Goal: Task Accomplishment & Management: Use online tool/utility

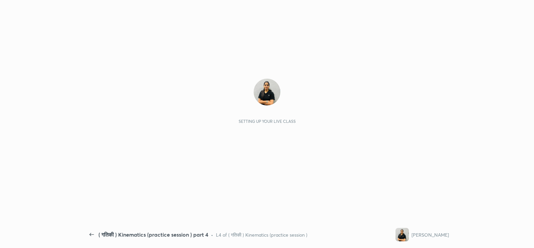
scroll to position [2, 0]
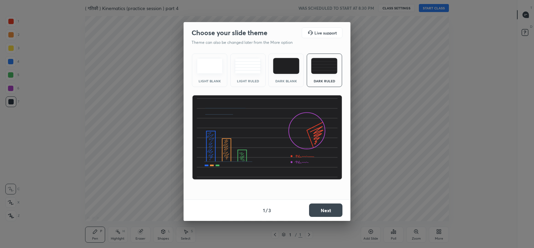
click at [324, 206] on button "Next" at bounding box center [325, 209] width 33 height 13
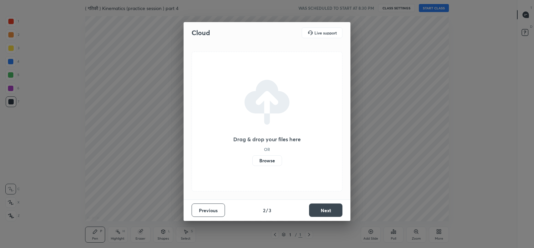
click at [274, 164] on label "Browse" at bounding box center [268, 160] width 30 height 11
click at [253, 164] on input "Browse" at bounding box center [253, 160] width 0 height 11
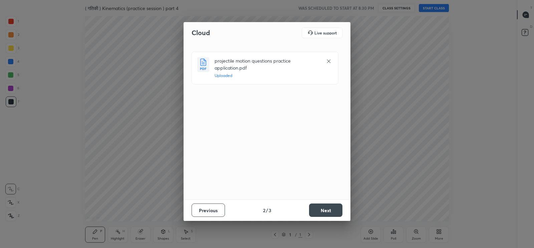
click at [324, 209] on button "Next" at bounding box center [325, 209] width 33 height 13
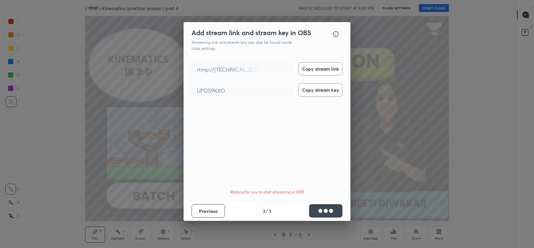
click at [319, 67] on button "Copy stream link" at bounding box center [321, 68] width 44 height 13
click at [321, 95] on button "Copy stream key" at bounding box center [321, 89] width 44 height 13
click at [329, 210] on button "Done" at bounding box center [325, 210] width 33 height 13
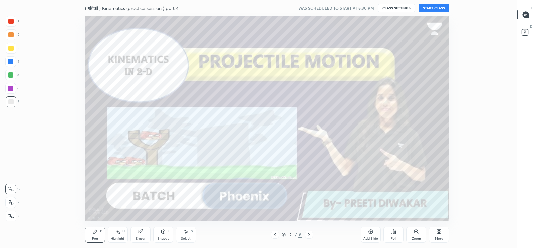
click at [524, 17] on icon at bounding box center [526, 15] width 6 height 6
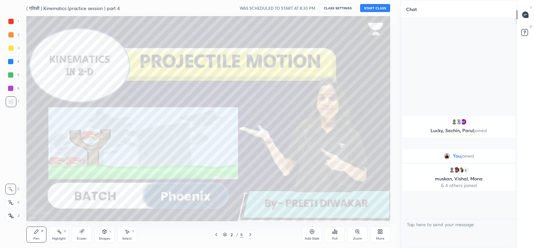
scroll to position [0, 0]
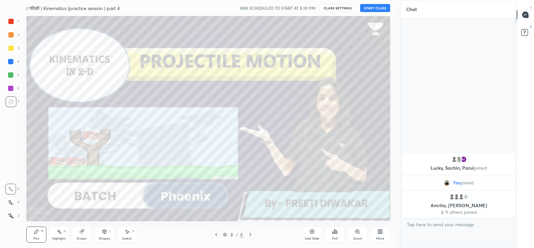
click at [385, 8] on button "START CLASS" at bounding box center [375, 8] width 30 height 8
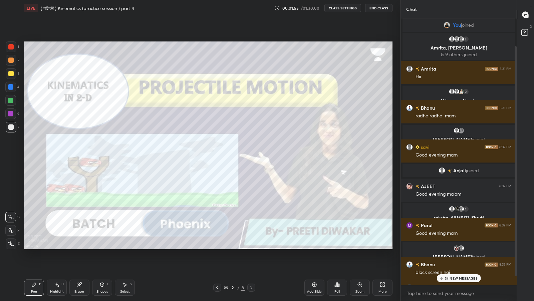
scroll to position [42, 0]
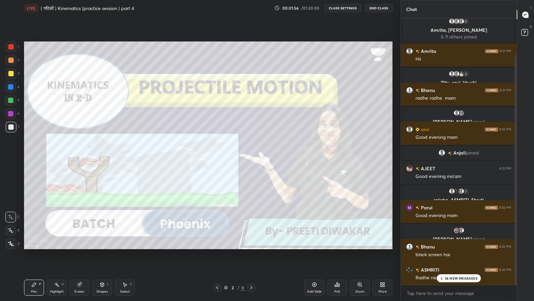
click at [456, 247] on p "34 NEW MESSAGES" at bounding box center [461, 278] width 33 height 4
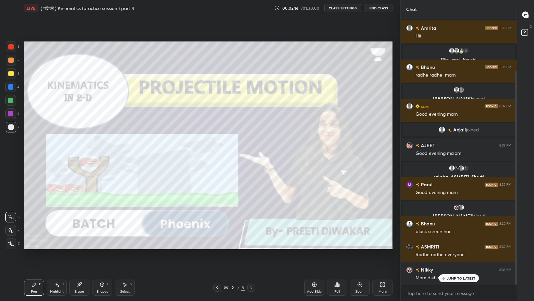
click at [451, 247] on p "JUMP TO LATEST" at bounding box center [461, 278] width 29 height 4
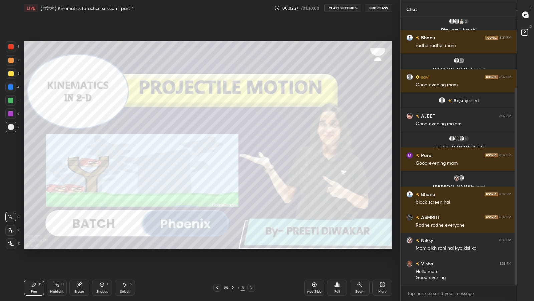
click at [313, 247] on div "Add Slide" at bounding box center [315, 287] width 20 height 16
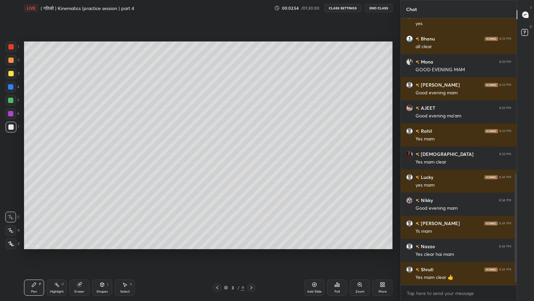
scroll to position [394, 0]
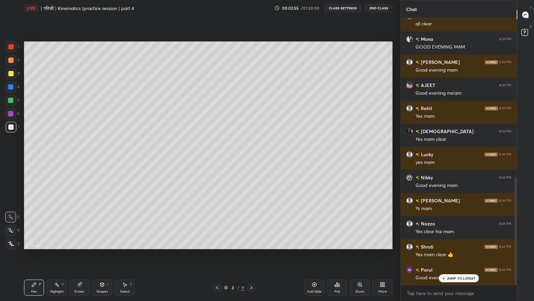
click at [456, 247] on p "JUMP TO LATEST" at bounding box center [461, 278] width 29 height 4
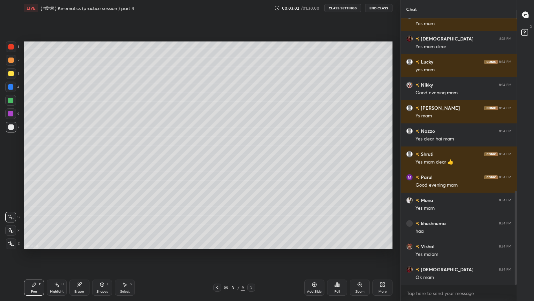
scroll to position [502, 0]
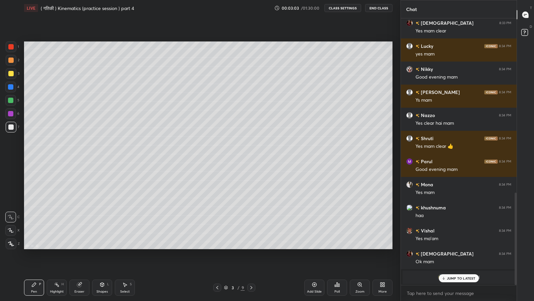
click at [465, 247] on div "JUMP TO LATEST" at bounding box center [459, 278] width 40 height 8
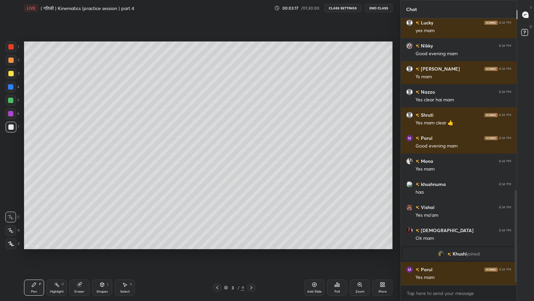
scroll to position [503, 0]
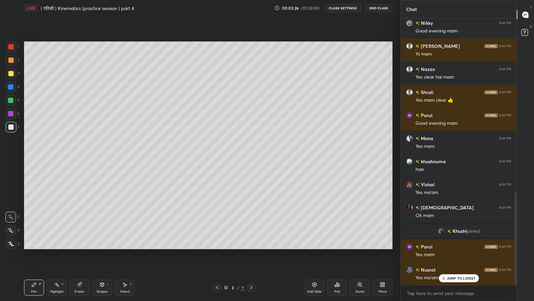
click at [103, 247] on icon at bounding box center [103, 284] width 4 height 4
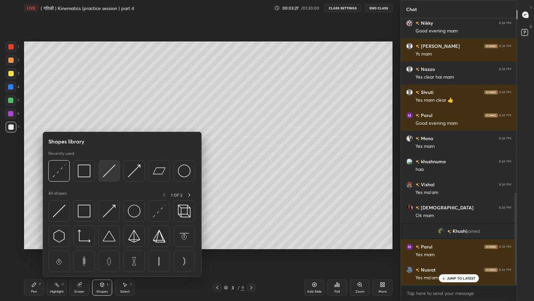
click at [108, 173] on img at bounding box center [109, 170] width 13 height 13
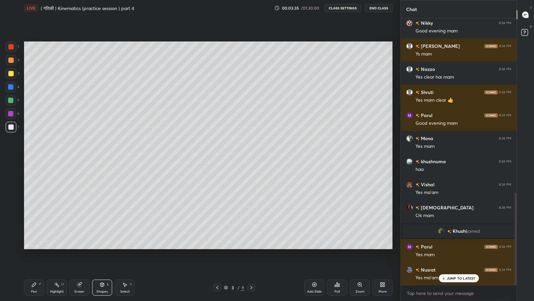
click at [456, 247] on p "JUMP TO LATEST" at bounding box center [461, 278] width 29 height 4
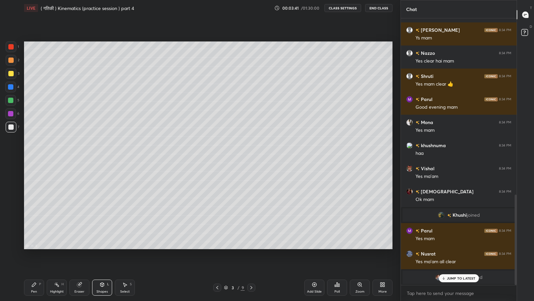
click at [101, 247] on div "Shapes" at bounding box center [102, 291] width 11 height 3
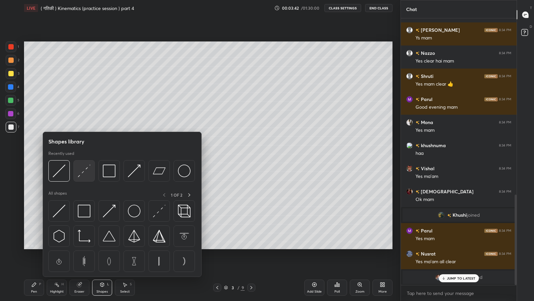
click at [82, 174] on img at bounding box center [84, 170] width 13 height 13
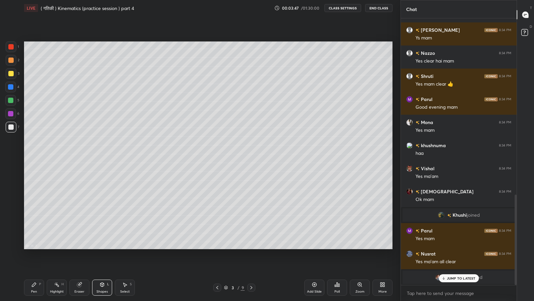
click at [37, 247] on div "Pen" at bounding box center [34, 291] width 6 height 3
click at [11, 74] on div at bounding box center [10, 73] width 5 height 5
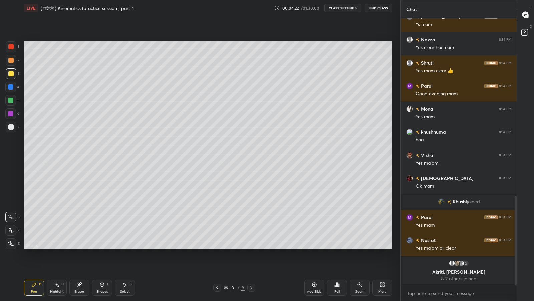
click at [9, 126] on div at bounding box center [10, 126] width 5 height 5
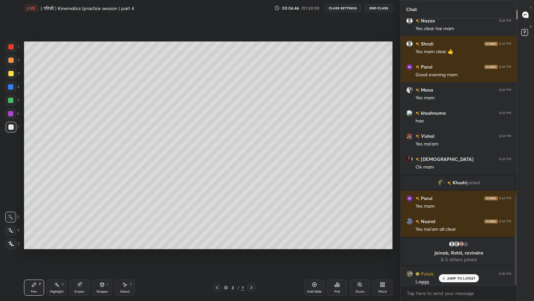
scroll to position [536, 0]
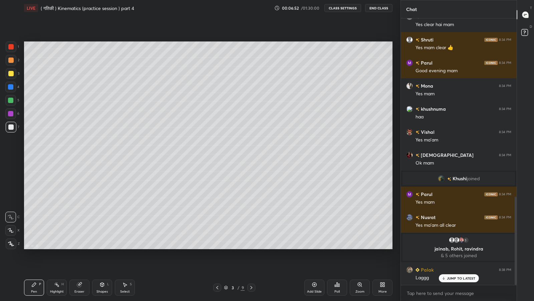
click at [445, 247] on icon at bounding box center [444, 278] width 2 height 1
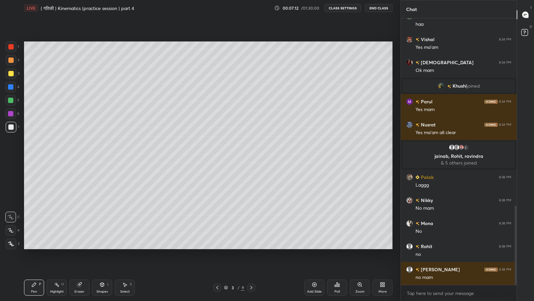
scroll to position [651, 0]
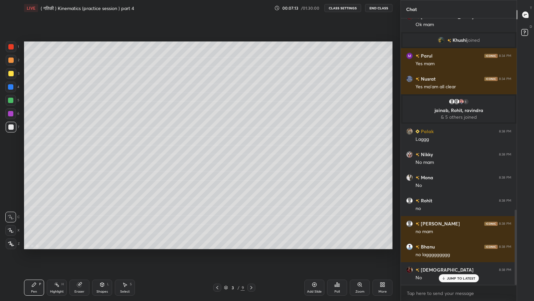
click at [445, 247] on icon at bounding box center [444, 278] width 4 height 4
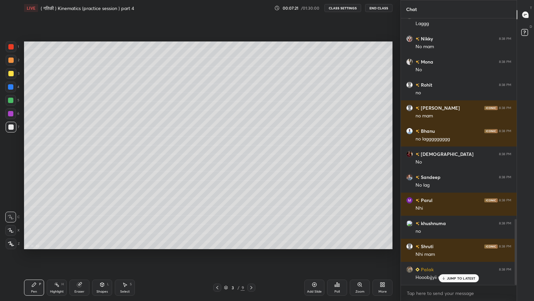
scroll to position [813, 0]
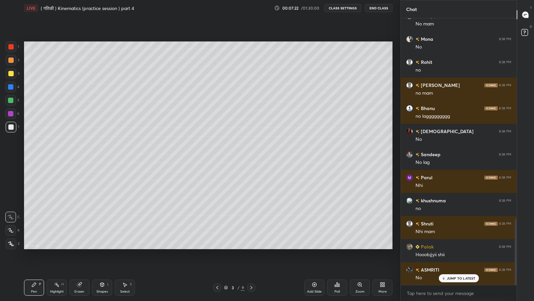
click at [454, 247] on div "JUMP TO LATEST" at bounding box center [459, 278] width 40 height 8
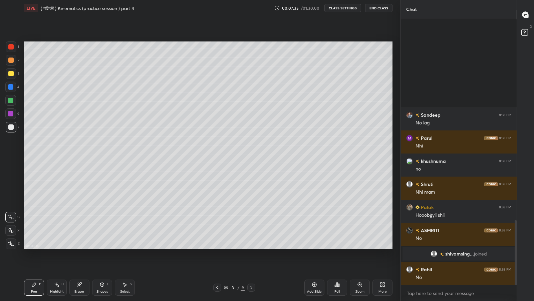
scroll to position [770, 0]
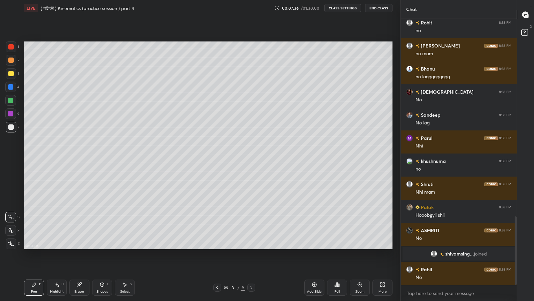
click at [11, 72] on div at bounding box center [10, 73] width 5 height 5
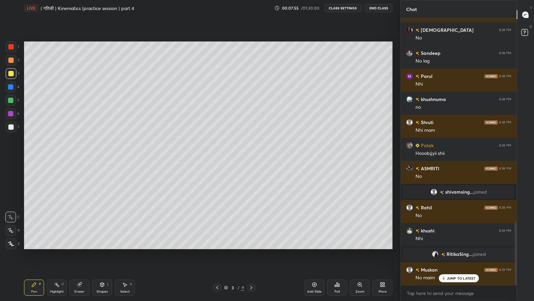
scroll to position [848, 0]
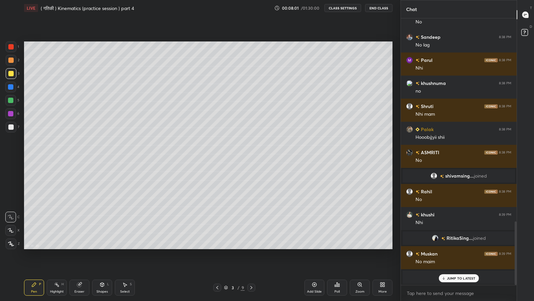
click at [447, 247] on div "JUMP TO LATEST" at bounding box center [459, 278] width 40 height 8
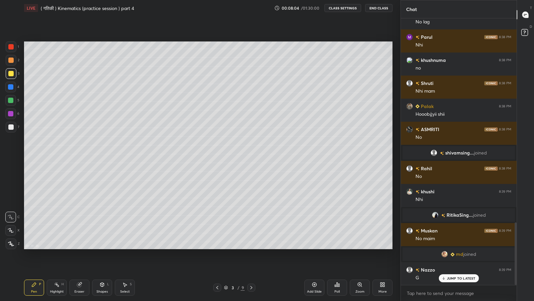
scroll to position [894, 0]
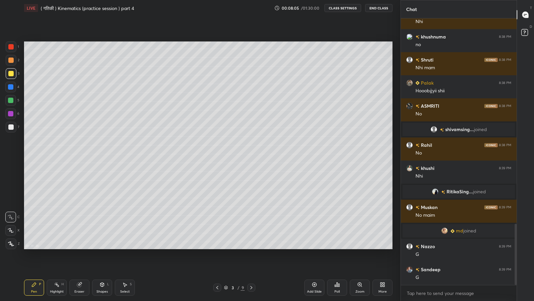
click at [10, 127] on div at bounding box center [10, 126] width 5 height 5
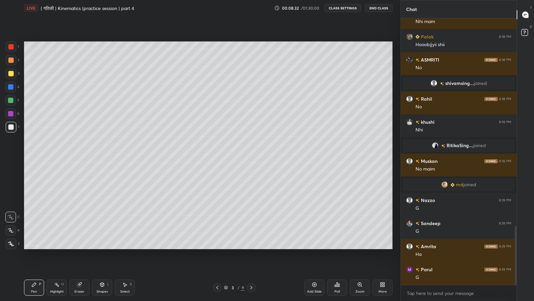
scroll to position [963, 0]
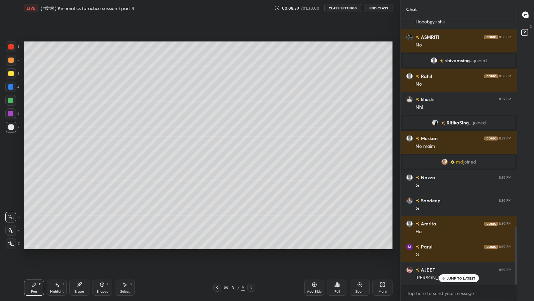
click at [103, 247] on div "Shapes L" at bounding box center [102, 287] width 20 height 16
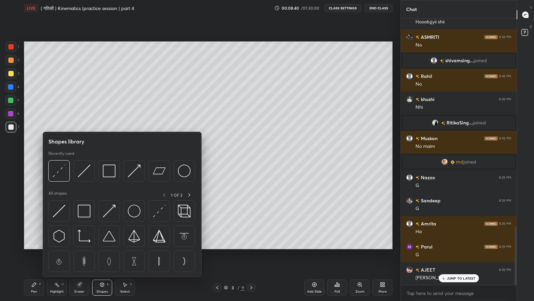
click at [58, 174] on img at bounding box center [59, 170] width 13 height 13
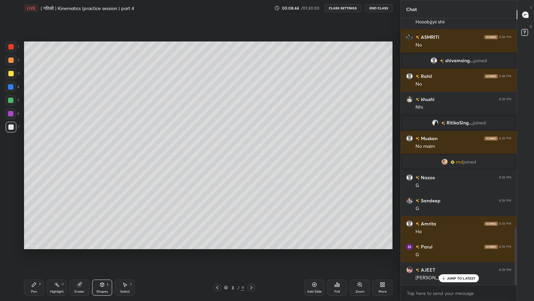
click at [37, 247] on div "Pen P" at bounding box center [34, 287] width 20 height 16
click at [8, 73] on div at bounding box center [10, 73] width 5 height 5
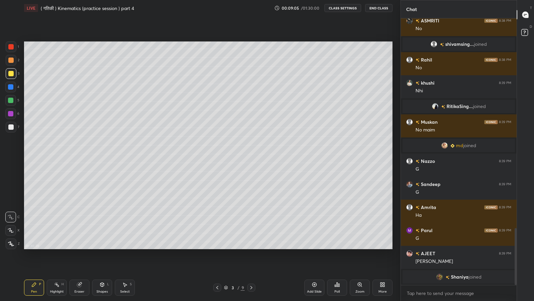
click at [102, 247] on div "Shapes L" at bounding box center [102, 287] width 20 height 16
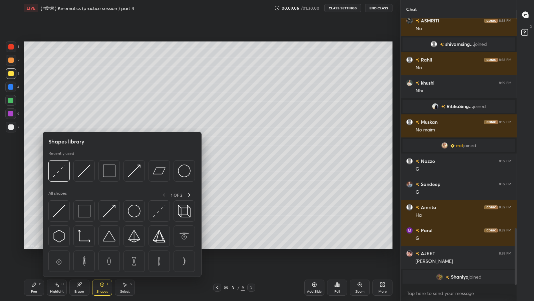
click at [83, 174] on img at bounding box center [84, 170] width 13 height 13
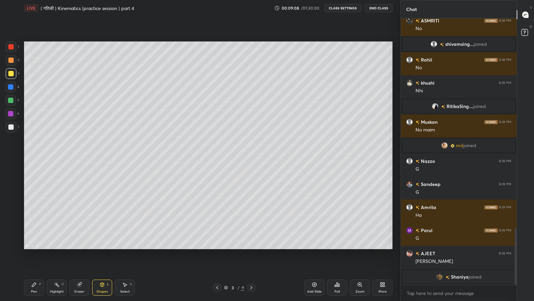
click at [10, 101] on div at bounding box center [10, 100] width 5 height 5
click at [37, 247] on div "Pen P" at bounding box center [34, 287] width 20 height 16
click at [11, 126] on div at bounding box center [10, 126] width 5 height 5
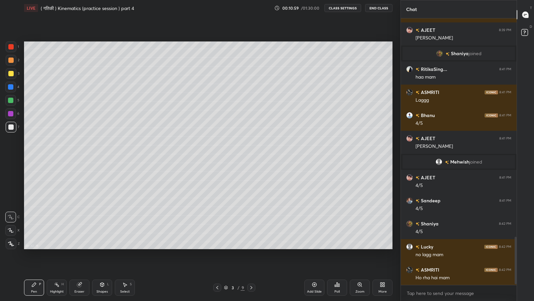
scroll to position [1226, 0]
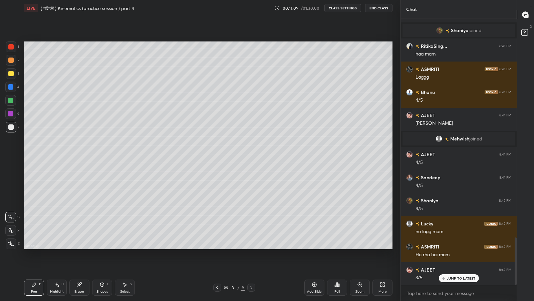
click at [13, 99] on div at bounding box center [10, 100] width 5 height 5
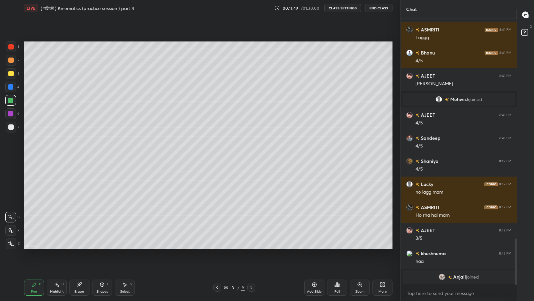
scroll to position [1273, 0]
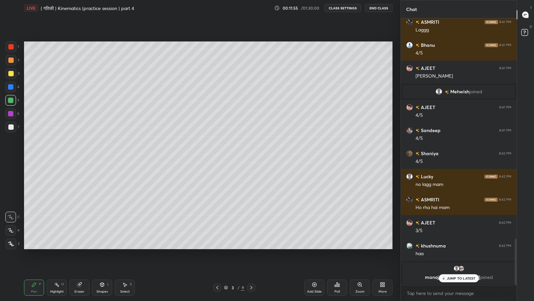
click at [455, 247] on p "JUMP TO LATEST" at bounding box center [461, 278] width 29 height 4
click at [313, 247] on div "Add Slide" at bounding box center [315, 287] width 20 height 16
click at [216, 247] on icon at bounding box center [217, 287] width 5 height 5
click at [251, 247] on icon at bounding box center [251, 287] width 5 height 5
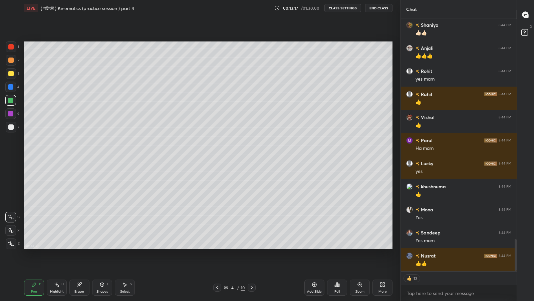
scroll to position [1752, 0]
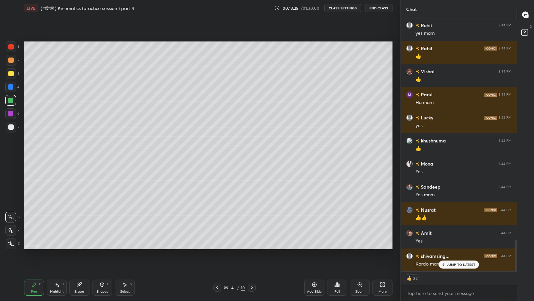
click at [456, 247] on p "JUMP TO LATEST" at bounding box center [461, 264] width 29 height 4
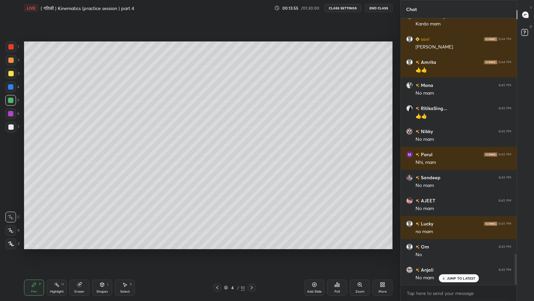
scroll to position [2014, 0]
click at [217, 247] on icon at bounding box center [217, 287] width 5 height 5
click at [251, 247] on icon at bounding box center [251, 287] width 5 height 5
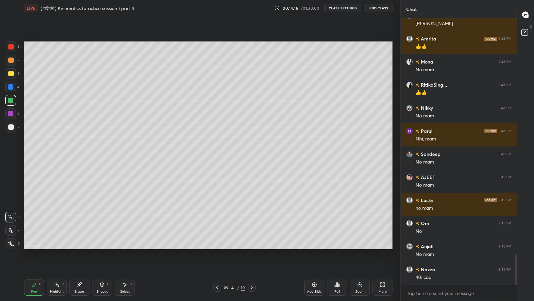
click at [217, 247] on icon at bounding box center [217, 287] width 2 height 3
click at [213, 247] on div at bounding box center [217, 287] width 8 height 8
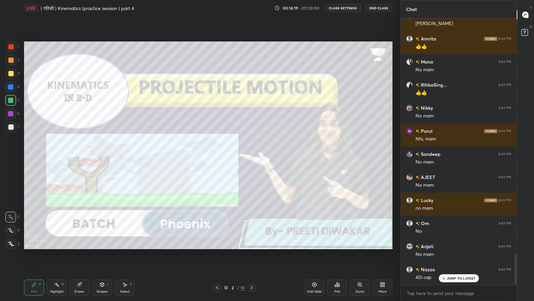
scroll to position [2060, 0]
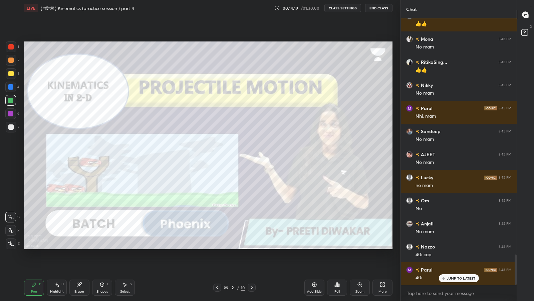
click at [250, 247] on icon at bounding box center [251, 287] width 5 height 5
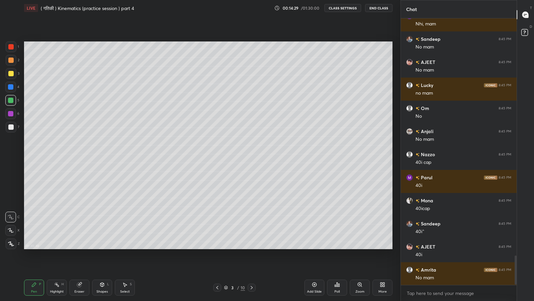
scroll to position [2176, 0]
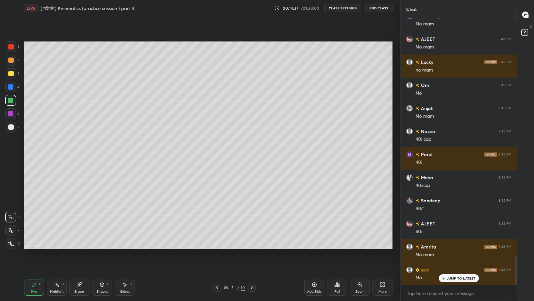
click at [251, 247] on icon at bounding box center [252, 287] width 2 height 3
click at [11, 126] on div at bounding box center [10, 126] width 5 height 5
click at [217, 247] on icon at bounding box center [217, 287] width 2 height 3
click at [251, 247] on icon at bounding box center [251, 287] width 5 height 5
click at [460, 247] on p "JUMP TO LATEST" at bounding box center [461, 278] width 29 height 4
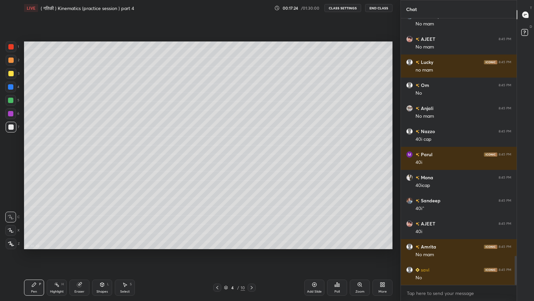
click at [217, 247] on icon at bounding box center [217, 287] width 5 height 5
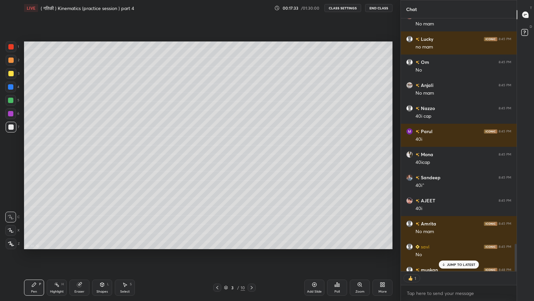
scroll to position [2, 2]
click at [462, 247] on p "JUMP TO LATEST" at bounding box center [461, 264] width 29 height 4
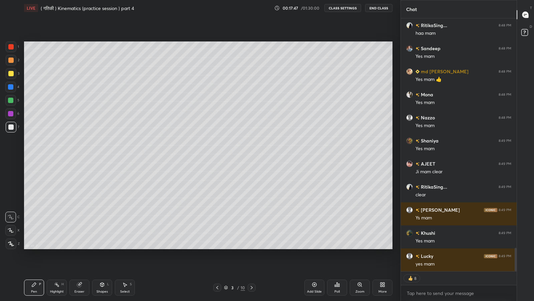
scroll to position [2489, 0]
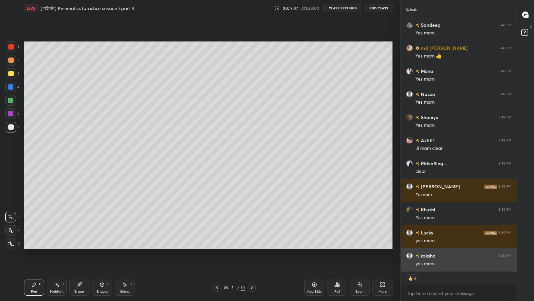
click at [450, 247] on div "yes mam" at bounding box center [464, 263] width 96 height 7
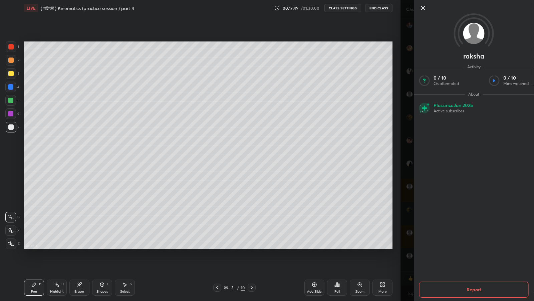
click at [409, 239] on div "raksha Activity 0 / 10 Qs attempted 0 / 10 Mins watched About Plus since [DATE]…" at bounding box center [468, 150] width 134 height 301
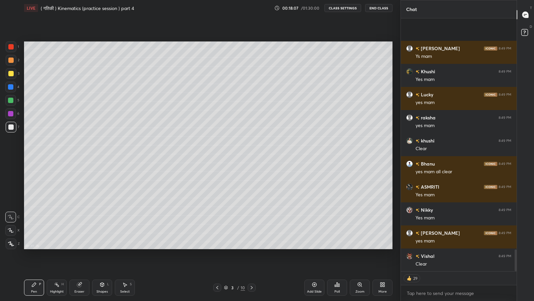
scroll to position [2674, 0]
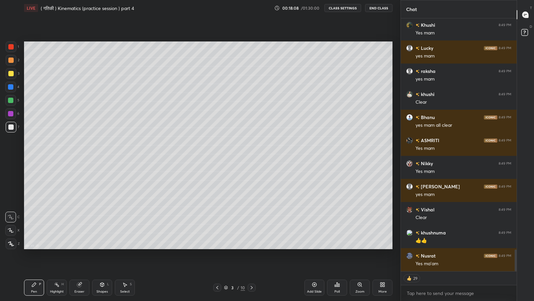
click at [251, 247] on icon at bounding box center [251, 287] width 5 height 5
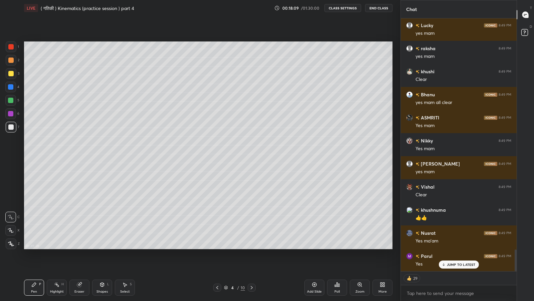
click at [251, 247] on icon at bounding box center [251, 287] width 5 height 5
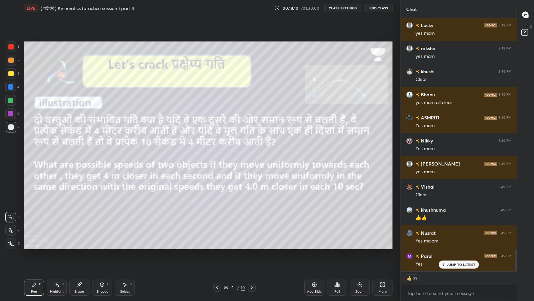
click at [217, 247] on icon at bounding box center [217, 287] width 5 height 5
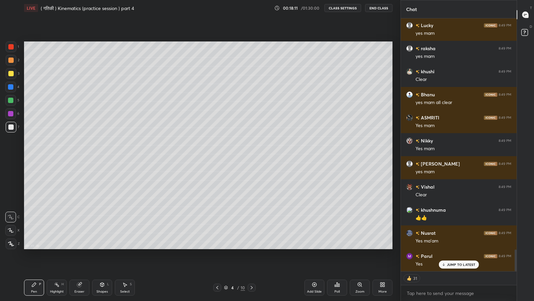
click at [314, 247] on icon at bounding box center [314, 284] width 5 height 5
click at [10, 73] on div at bounding box center [10, 73] width 5 height 5
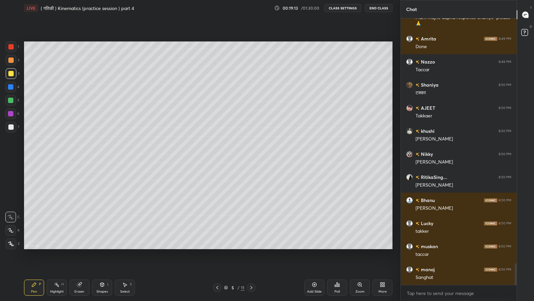
scroll to position [3012, 0]
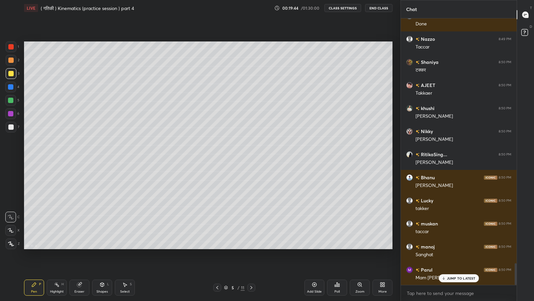
click at [448, 247] on p "JUMP TO LATEST" at bounding box center [461, 278] width 29 height 4
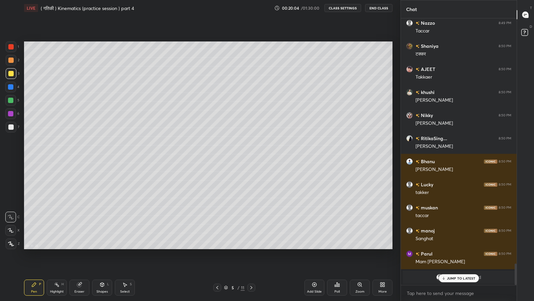
click at [453, 247] on p "JUMP TO LATEST" at bounding box center [461, 278] width 29 height 4
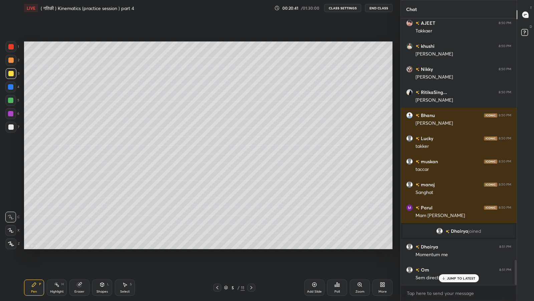
scroll to position [2597, 0]
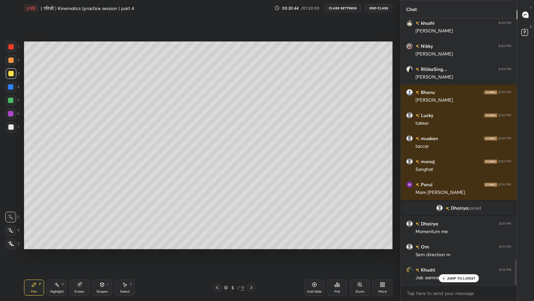
click at [444, 247] on icon at bounding box center [444, 278] width 0 height 2
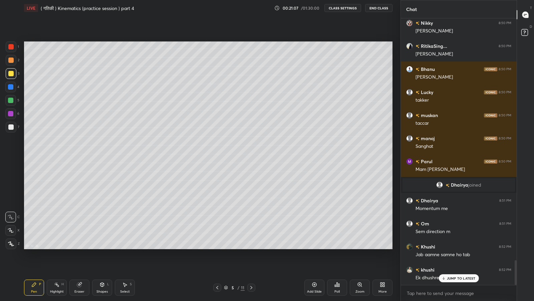
scroll to position [2643, 0]
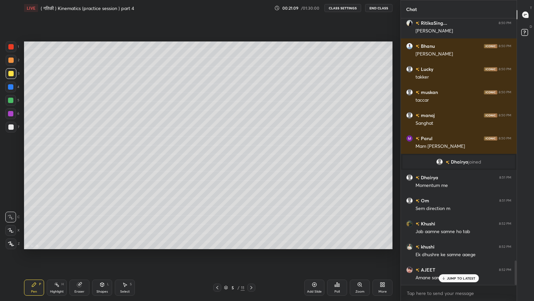
click at [454, 247] on p "JUMP TO LATEST" at bounding box center [461, 278] width 29 height 4
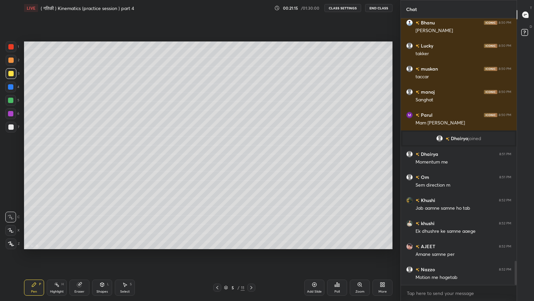
click at [79, 247] on div "Eraser" at bounding box center [79, 287] width 20 height 16
click at [12, 196] on icon at bounding box center [11, 195] width 6 height 6
click at [31, 247] on div "Pen P" at bounding box center [34, 287] width 20 height 16
click at [30, 247] on div "Pen P" at bounding box center [34, 287] width 20 height 16
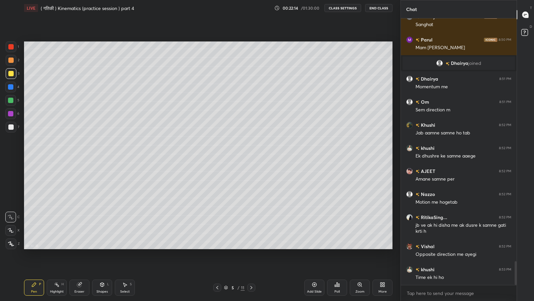
scroll to position [2800, 0]
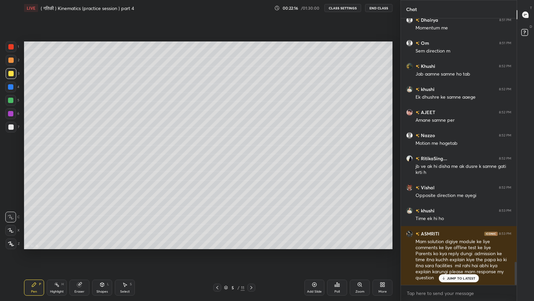
click at [460, 247] on p "JUMP TO LATEST" at bounding box center [461, 278] width 29 height 4
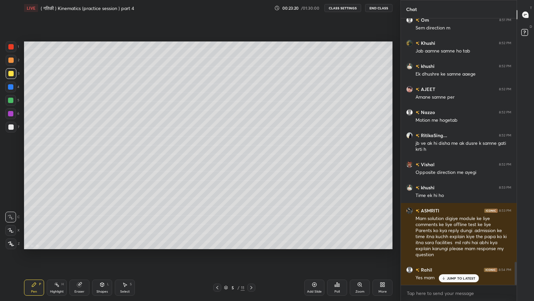
click at [460, 247] on p "JUMP TO LATEST" at bounding box center [461, 278] width 29 height 4
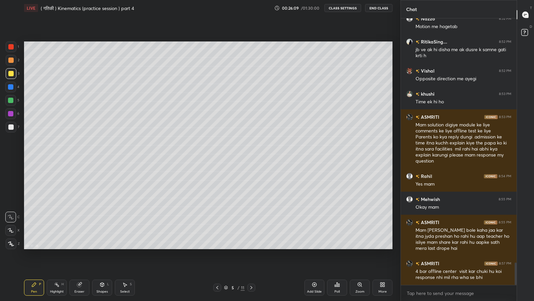
scroll to position [2946, 0]
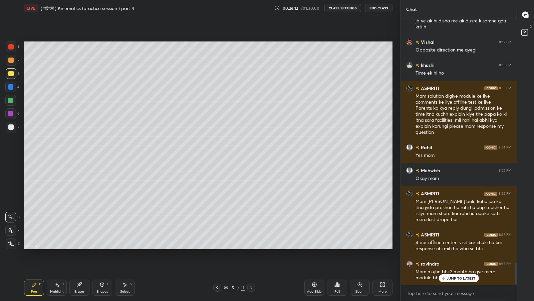
click at [80, 247] on icon at bounding box center [80, 283] width 4 height 3
click at [33, 247] on icon at bounding box center [34, 284] width 4 height 4
click at [465, 247] on p "JUMP TO LATEST" at bounding box center [461, 278] width 29 height 4
click at [380, 247] on div "More" at bounding box center [383, 287] width 20 height 16
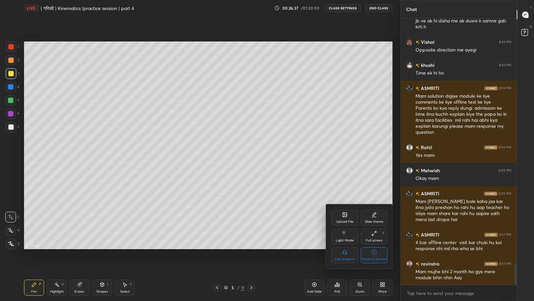
click at [376, 247] on div "Chats & Doubts" at bounding box center [374, 255] width 27 height 16
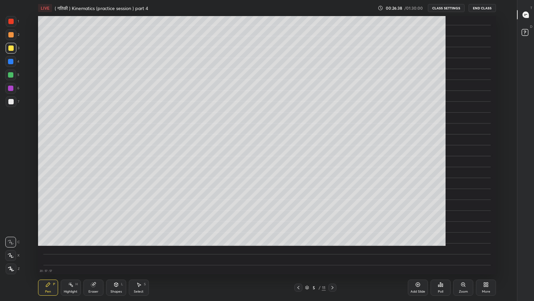
scroll to position [258, 492]
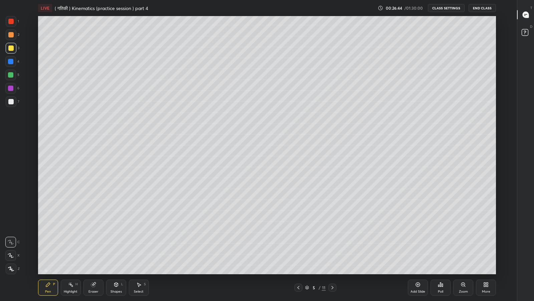
click at [114, 247] on icon at bounding box center [116, 284] width 4 height 4
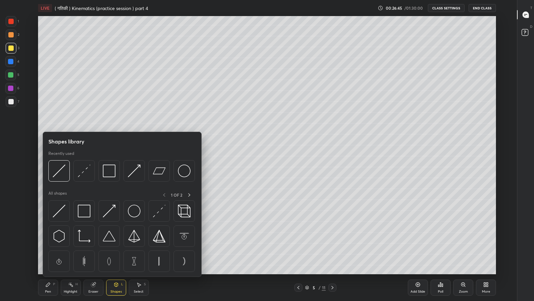
click at [82, 171] on img at bounding box center [84, 170] width 13 height 13
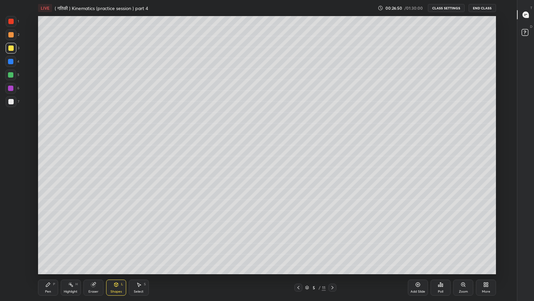
click at [45, 247] on div "Pen P" at bounding box center [48, 287] width 20 height 16
click at [482, 247] on div "More" at bounding box center [486, 287] width 20 height 16
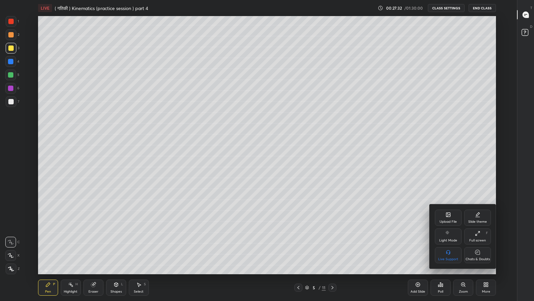
click at [478, 247] on div "Chats & Doubts" at bounding box center [478, 258] width 24 height 3
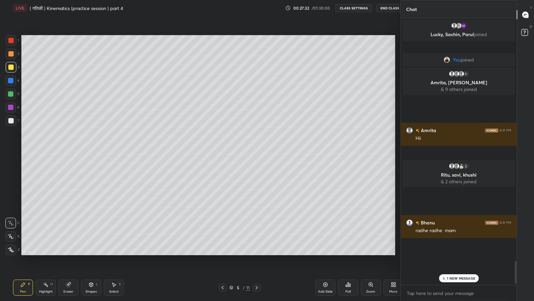
scroll to position [33148, 33031]
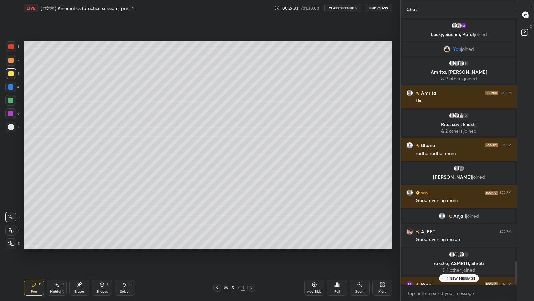
click at [453, 247] on p "1 NEW MESSAGE" at bounding box center [461, 278] width 28 height 4
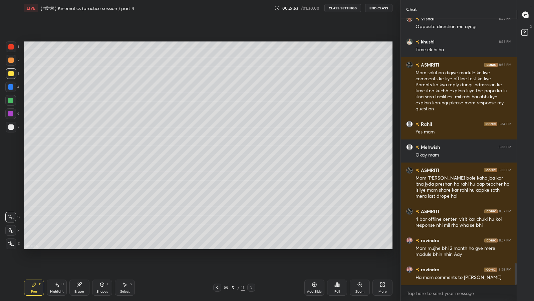
scroll to position [2991, 0]
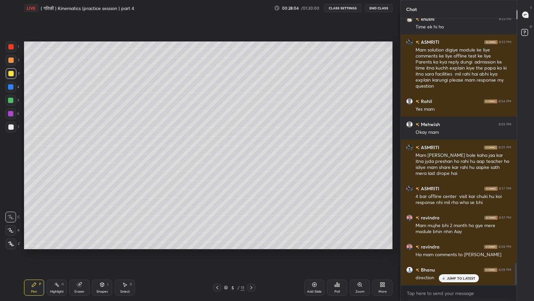
click at [463, 247] on p "JUMP TO LATEST" at bounding box center [461, 278] width 29 height 4
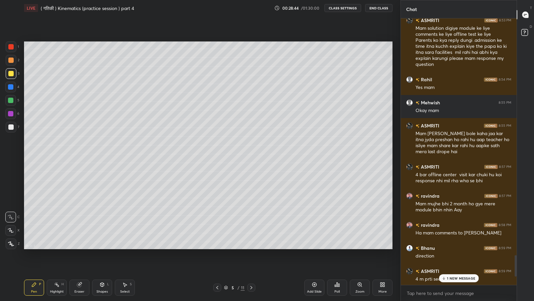
scroll to position [3134, 0]
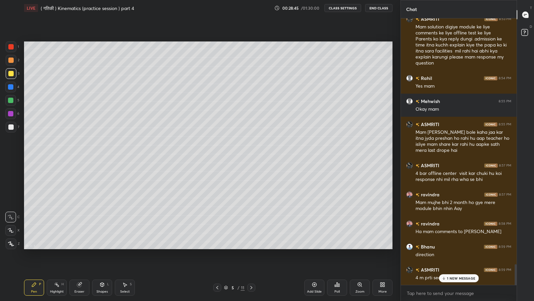
click at [449, 247] on div "1 NEW MESSAGE" at bounding box center [459, 278] width 40 height 8
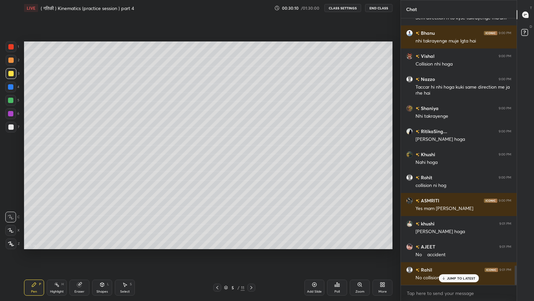
scroll to position [3440, 0]
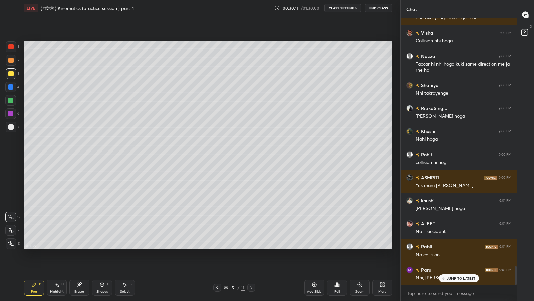
click at [449, 247] on p "JUMP TO LATEST" at bounding box center [461, 278] width 29 height 4
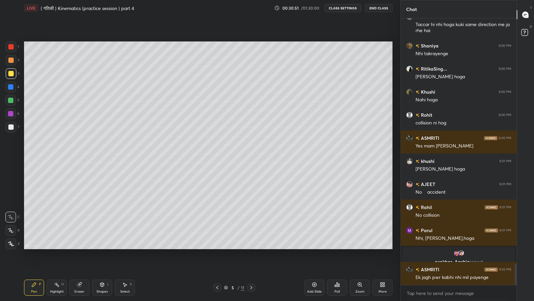
scroll to position [3116, 0]
click at [315, 247] on div "Add Slide" at bounding box center [315, 287] width 20 height 16
click at [102, 247] on icon at bounding box center [103, 284] width 4 height 4
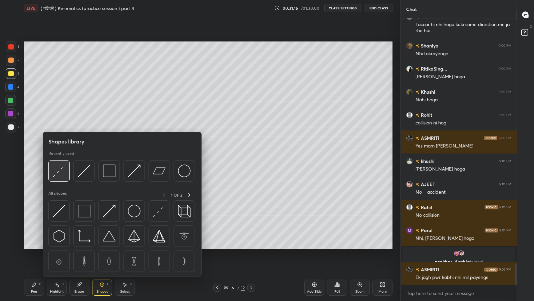
click at [60, 171] on img at bounding box center [59, 170] width 13 height 13
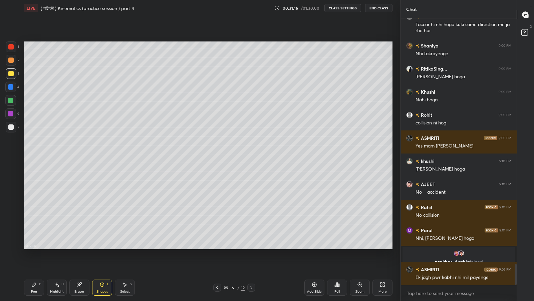
click at [7, 74] on div at bounding box center [11, 73] width 11 height 11
click at [35, 247] on div "Pen P" at bounding box center [34, 287] width 20 height 16
click at [10, 73] on div at bounding box center [10, 73] width 5 height 5
click at [9, 126] on div at bounding box center [10, 126] width 5 height 5
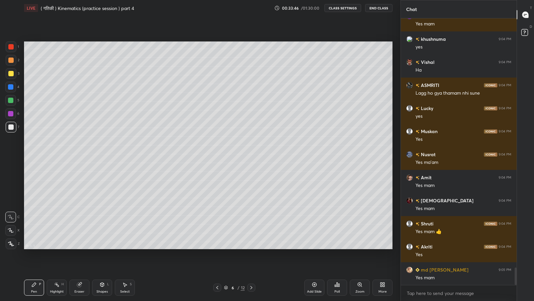
scroll to position [3807, 0]
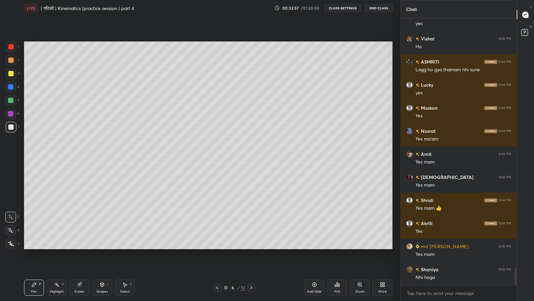
click at [103, 247] on div "Shapes L" at bounding box center [102, 287] width 20 height 16
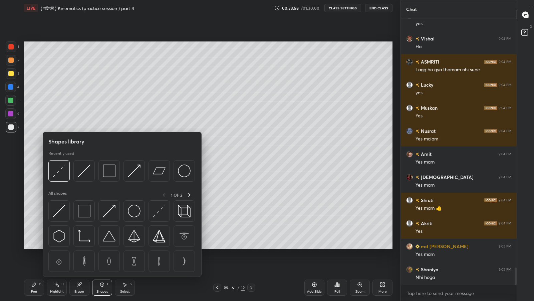
click at [60, 175] on img at bounding box center [59, 170] width 13 height 13
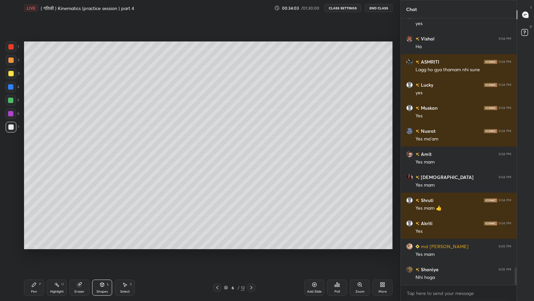
click at [35, 247] on icon at bounding box center [33, 284] width 5 height 5
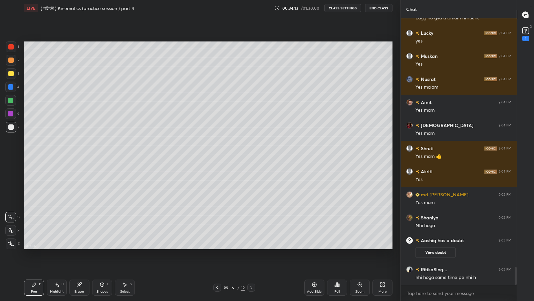
scroll to position [3650, 0]
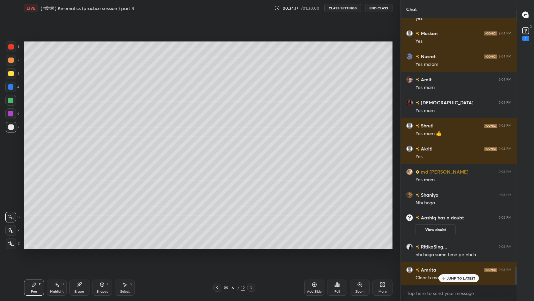
click at [12, 78] on div at bounding box center [11, 73] width 11 height 11
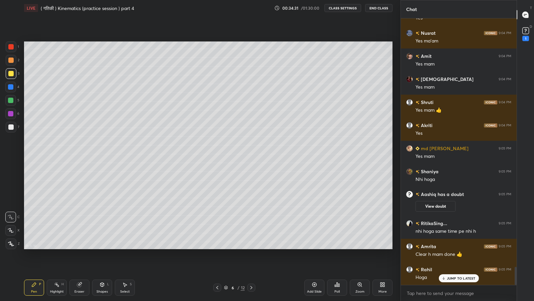
scroll to position [3696, 0]
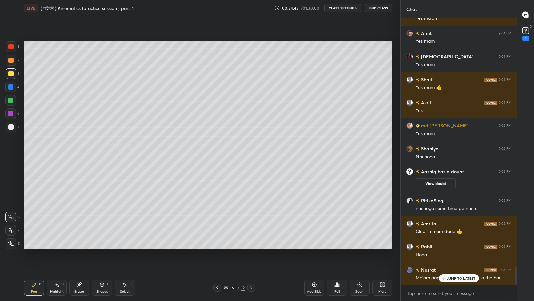
click at [450, 247] on p "JUMP TO LATEST" at bounding box center [461, 278] width 29 height 4
click at [434, 182] on button "View doubt" at bounding box center [436, 183] width 40 height 11
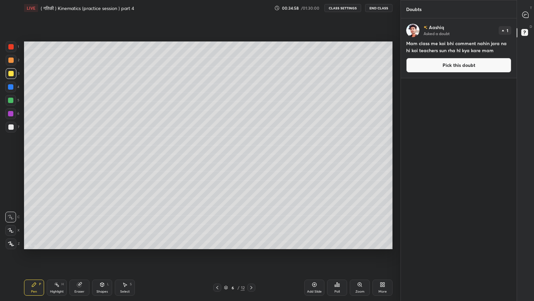
click at [528, 12] on icon at bounding box center [526, 15] width 6 height 6
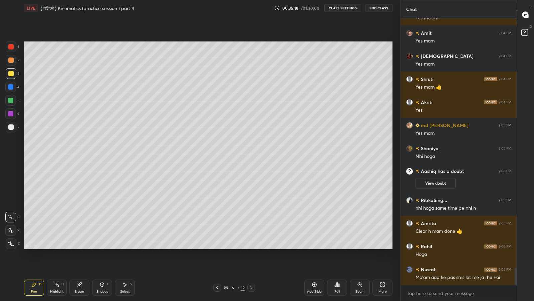
scroll to position [3706, 0]
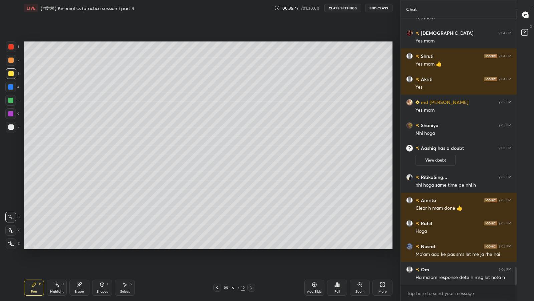
click at [7, 105] on div at bounding box center [10, 100] width 11 height 11
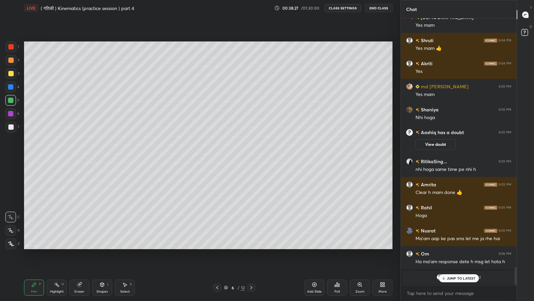
scroll to position [3739, 0]
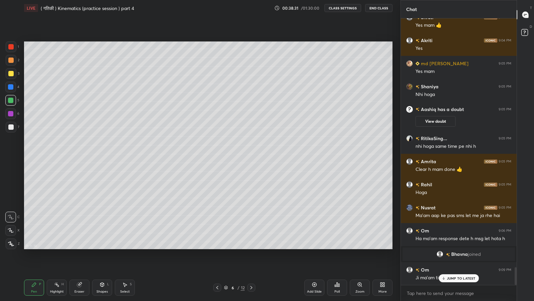
click at [452, 247] on div "JUMP TO LATEST" at bounding box center [459, 278] width 40 height 8
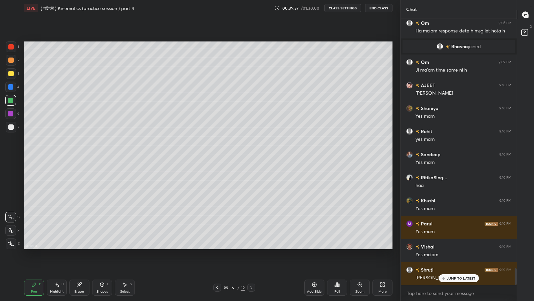
scroll to position [3969, 0]
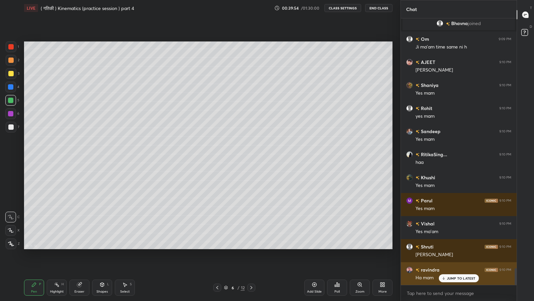
click at [455, 247] on div "ravindra 9:10 PM Ha mam" at bounding box center [459, 273] width 116 height 23
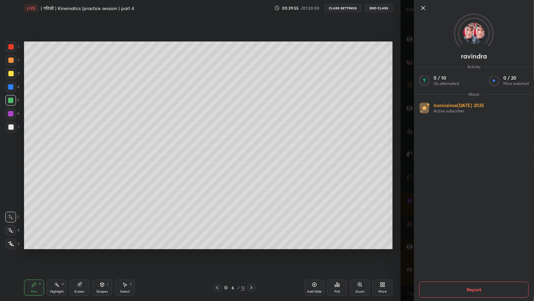
click at [408, 211] on div "ravindra Activity 0 / 10 Qs attempted 0 / 20 Mins watched About Iconic since [D…" at bounding box center [468, 150] width 134 height 301
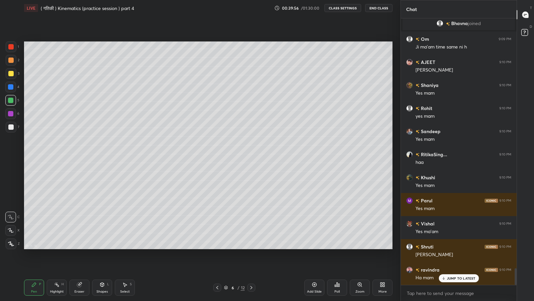
click at [455, 247] on div "JUMP TO LATEST" at bounding box center [459, 278] width 40 height 8
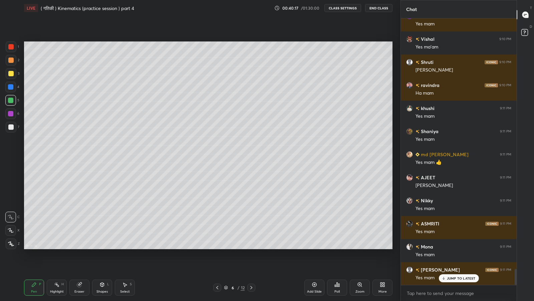
scroll to position [4200, 0]
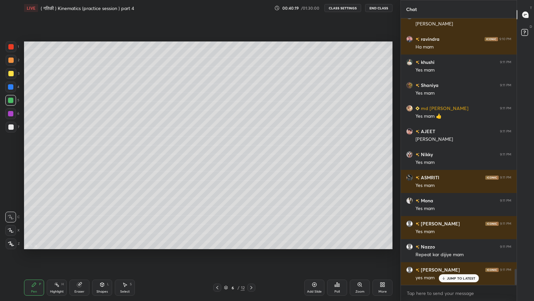
click at [455, 247] on p "JUMP TO LATEST" at bounding box center [461, 278] width 29 height 4
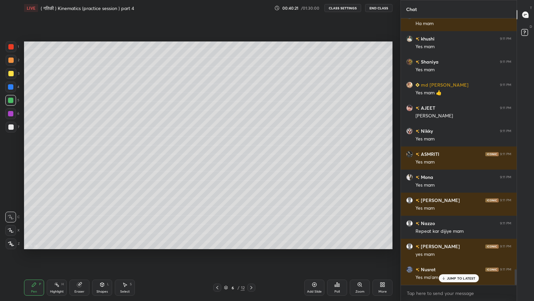
scroll to position [4246, 0]
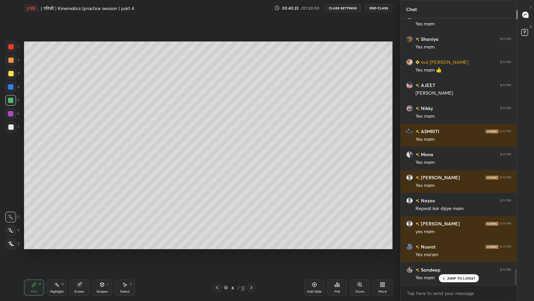
click at [316, 247] on icon at bounding box center [314, 284] width 5 height 5
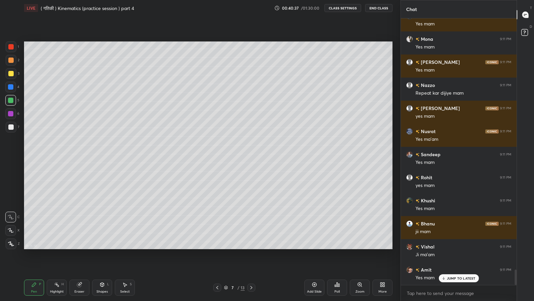
scroll to position [4384, 0]
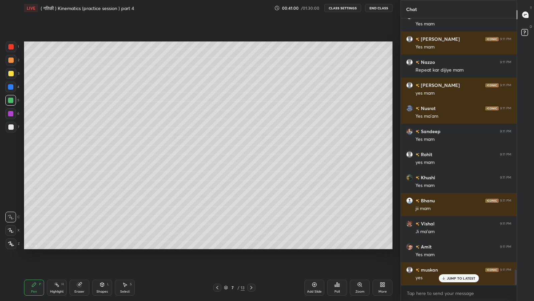
click at [8, 73] on div at bounding box center [11, 73] width 11 height 11
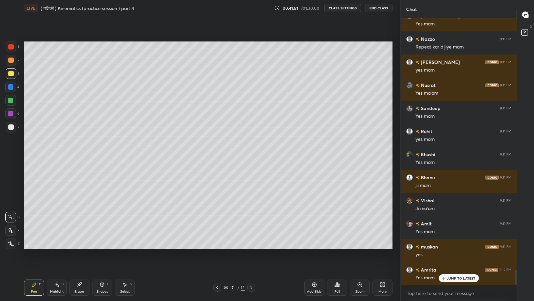
click at [452, 247] on p "JUMP TO LATEST" at bounding box center [461, 278] width 29 height 4
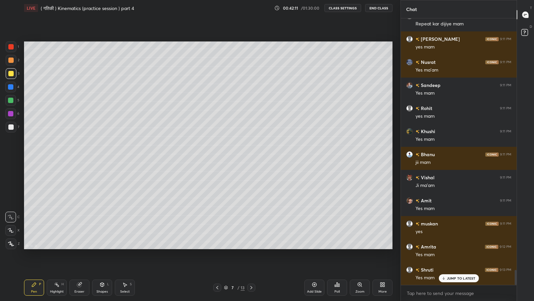
click at [455, 247] on div "Shruti 9:10 PM [PERSON_NAME] mam ravindra 9:10 PM Ha mam khushi 9:11 PM Yes mam…" at bounding box center [459, 151] width 116 height 266
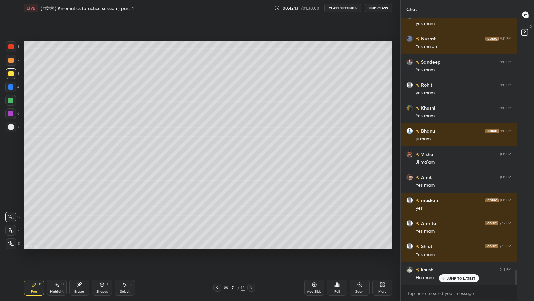
scroll to position [4476, 0]
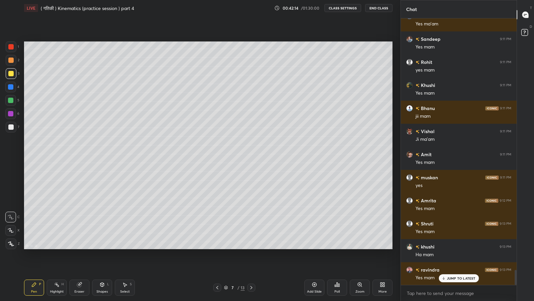
click at [456, 247] on p "JUMP TO LATEST" at bounding box center [461, 278] width 29 height 4
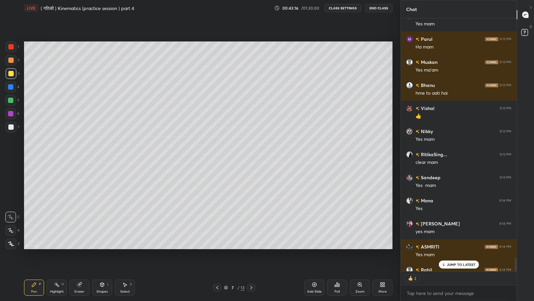
scroll to position [4859, 0]
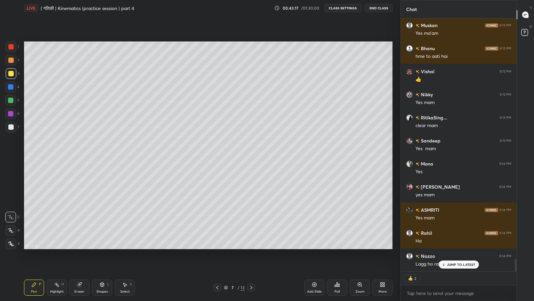
click at [453, 247] on div "JUMP TO LATEST" at bounding box center [459, 264] width 40 height 8
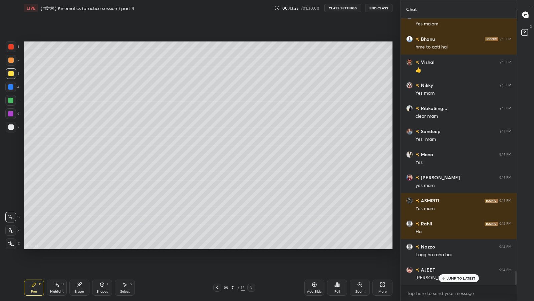
scroll to position [4891, 0]
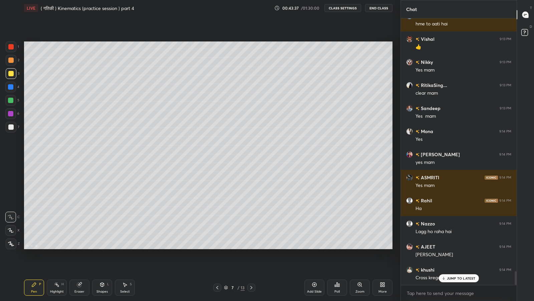
click at [453, 247] on p "JUMP TO LATEST" at bounding box center [461, 278] width 29 height 4
click at [218, 247] on icon at bounding box center [217, 287] width 2 height 3
click at [313, 247] on icon at bounding box center [315, 284] width 4 height 4
click at [9, 128] on div at bounding box center [10, 126] width 5 height 5
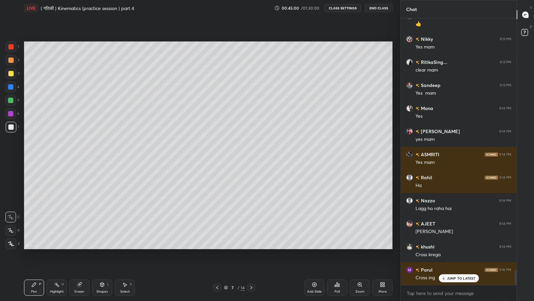
click at [452, 247] on p "JUMP TO LATEST" at bounding box center [461, 278] width 29 height 4
click at [217, 247] on icon at bounding box center [217, 287] width 5 height 5
click at [251, 247] on icon at bounding box center [251, 287] width 5 height 5
click at [217, 247] on icon at bounding box center [217, 287] width 5 height 5
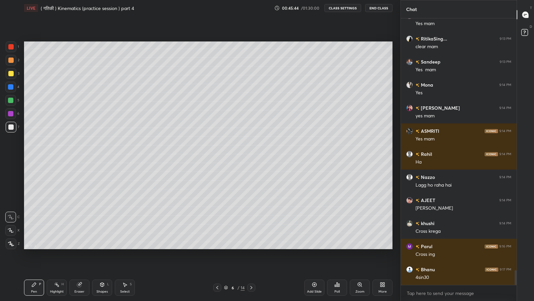
click at [251, 247] on icon at bounding box center [251, 287] width 5 height 5
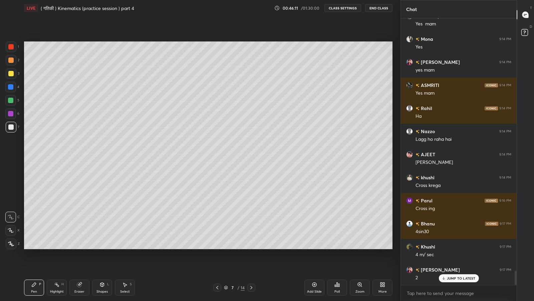
scroll to position [4678, 0]
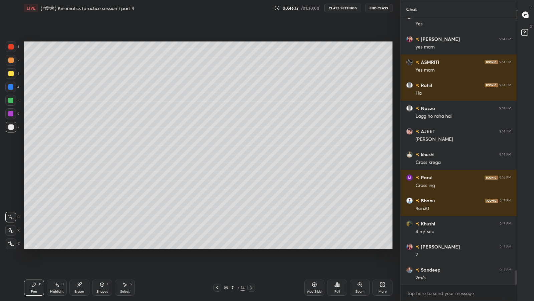
click at [218, 247] on icon at bounding box center [217, 287] width 5 height 5
click at [251, 247] on icon at bounding box center [251, 287] width 5 height 5
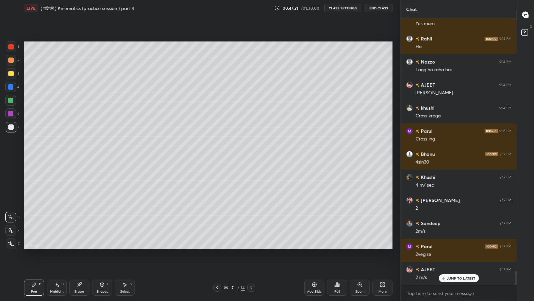
scroll to position [4740, 0]
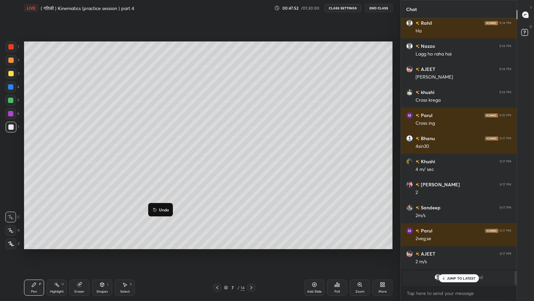
click at [454, 247] on p "JUMP TO LATEST" at bounding box center [461, 278] width 29 height 4
click at [8, 74] on div at bounding box center [11, 73] width 11 height 11
click at [217, 247] on icon at bounding box center [217, 287] width 5 height 5
click at [251, 247] on icon at bounding box center [251, 287] width 5 height 5
click at [309, 247] on div "Add Slide" at bounding box center [314, 291] width 15 height 3
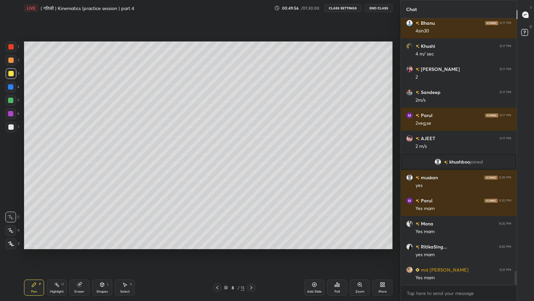
scroll to position [4821, 0]
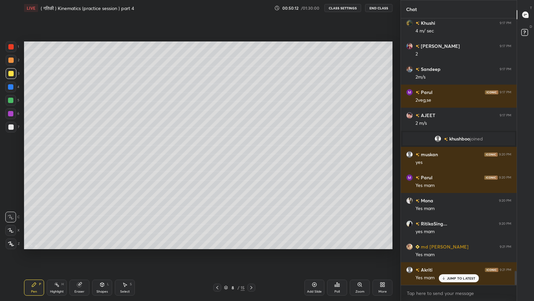
click at [81, 247] on div "Eraser" at bounding box center [79, 287] width 20 height 16
click at [34, 247] on div "Pen" at bounding box center [34, 291] width 6 height 3
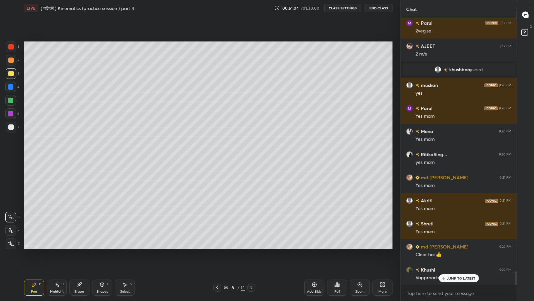
scroll to position [4913, 0]
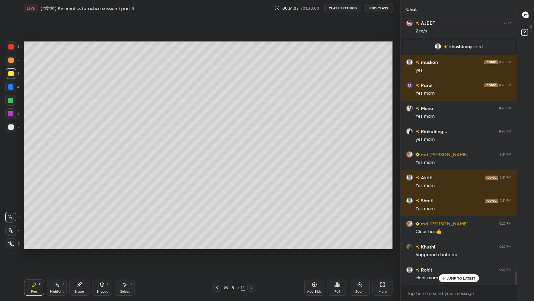
click at [448, 247] on p "JUMP TO LATEST" at bounding box center [461, 278] width 29 height 4
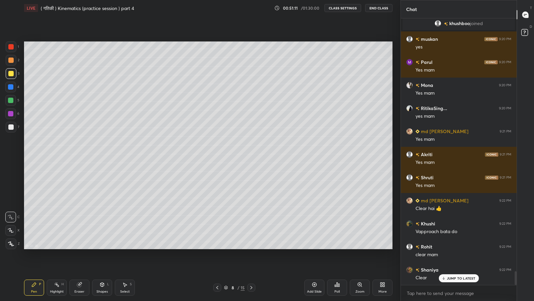
scroll to position [4960, 0]
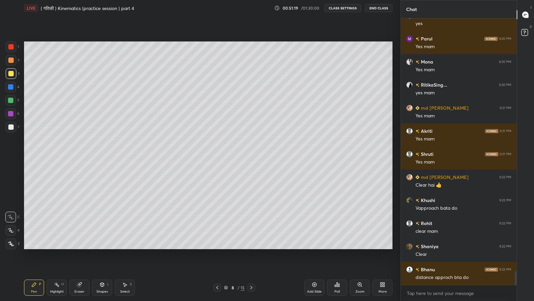
click at [217, 247] on icon at bounding box center [217, 287] width 5 height 5
click at [218, 247] on icon at bounding box center [217, 287] width 2 height 3
click at [217, 247] on icon at bounding box center [217, 287] width 5 height 5
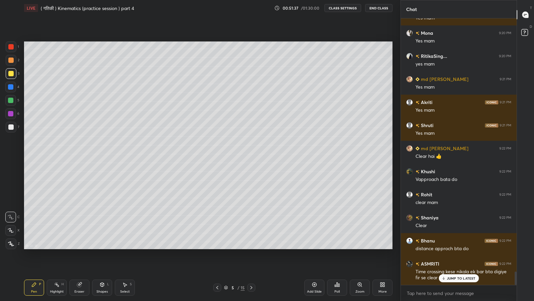
click at [251, 247] on icon at bounding box center [251, 287] width 5 height 5
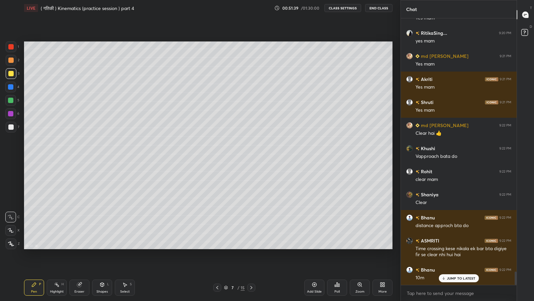
click at [251, 247] on icon at bounding box center [251, 287] width 5 height 5
click at [455, 247] on p "JUMP TO LATEST" at bounding box center [461, 278] width 29 height 4
click at [217, 247] on icon at bounding box center [217, 287] width 5 height 5
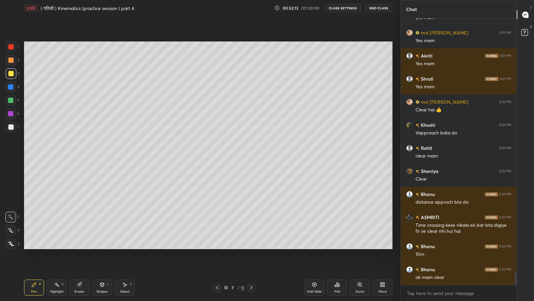
scroll to position [5058, 0]
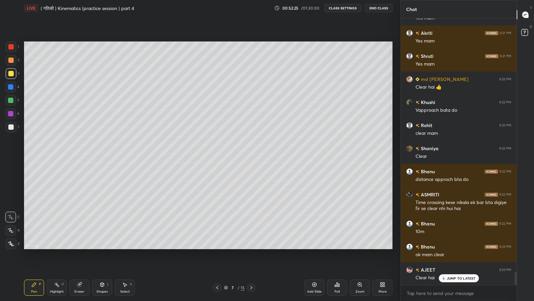
click at [217, 247] on icon at bounding box center [217, 287] width 5 height 5
click at [251, 247] on icon at bounding box center [251, 287] width 5 height 5
click at [455, 247] on div "JUMP TO LATEST" at bounding box center [459, 278] width 40 height 8
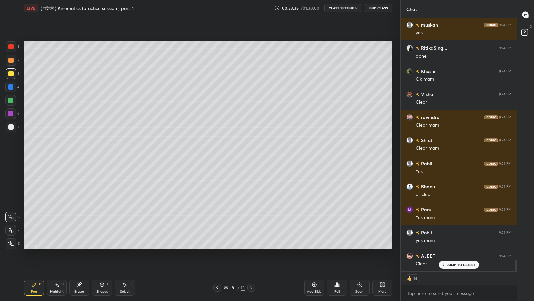
scroll to position [5440, 0]
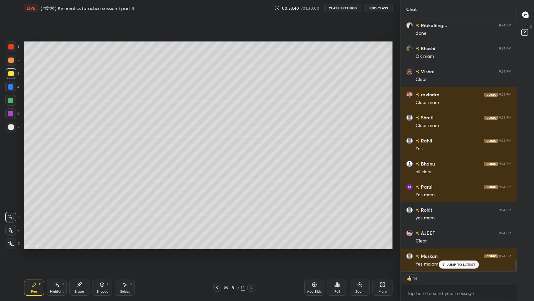
click at [313, 247] on icon at bounding box center [314, 284] width 5 height 5
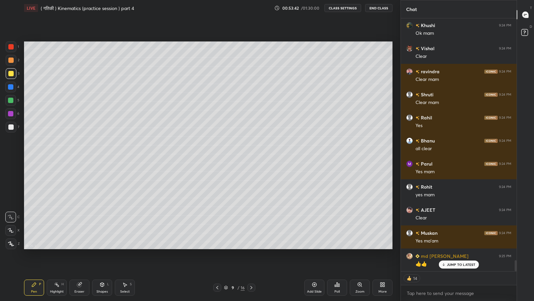
click at [10, 74] on div at bounding box center [10, 73] width 5 height 5
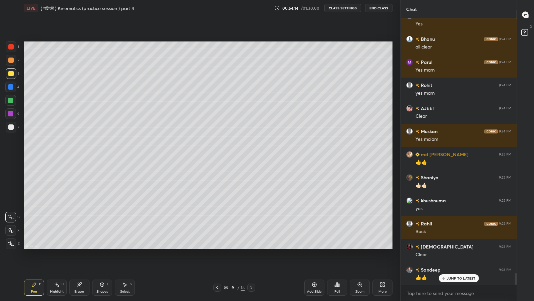
scroll to position [5588, 0]
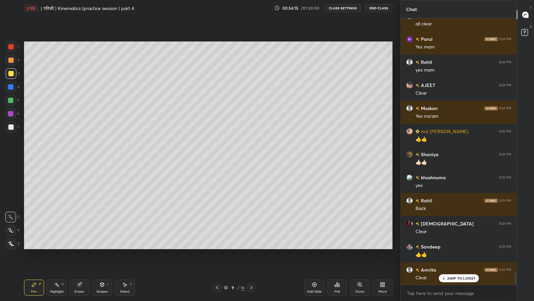
click at [82, 247] on icon at bounding box center [79, 284] width 5 height 5
click at [36, 247] on div "Pen P" at bounding box center [34, 287] width 20 height 16
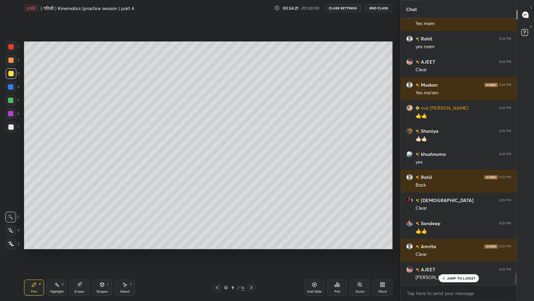
scroll to position [5634, 0]
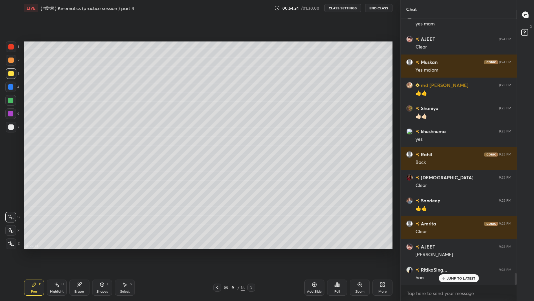
click at [313, 247] on div "Add Slide" at bounding box center [315, 287] width 20 height 16
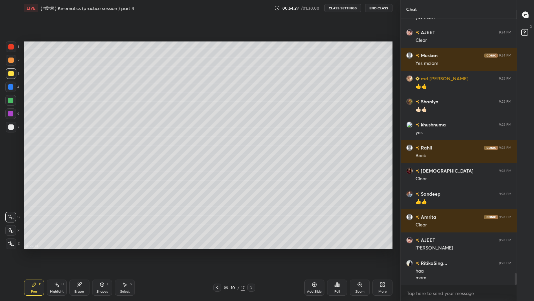
scroll to position [5664, 0]
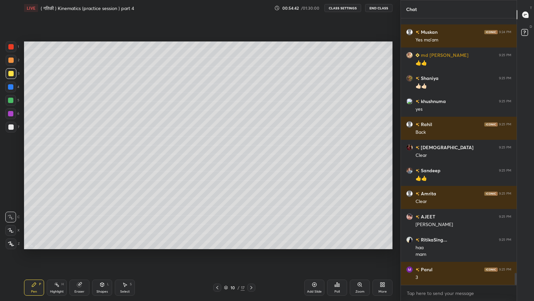
click at [217, 247] on icon at bounding box center [217, 287] width 5 height 5
click at [10, 126] on div at bounding box center [10, 126] width 5 height 5
click at [11, 100] on div at bounding box center [10, 100] width 5 height 5
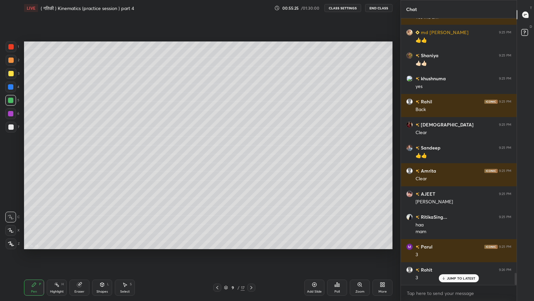
scroll to position [5710, 0]
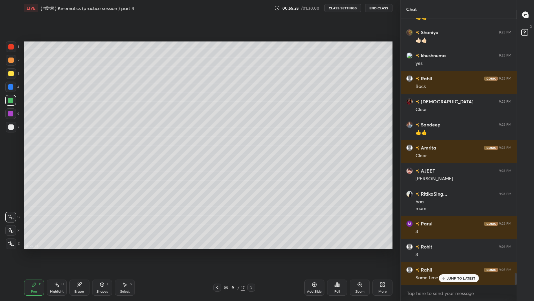
click at [444, 247] on div "JUMP TO LATEST" at bounding box center [459, 278] width 40 height 8
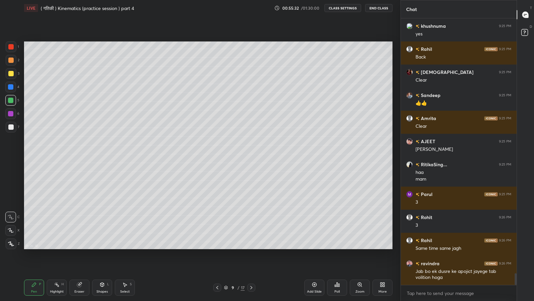
click at [251, 247] on icon at bounding box center [251, 287] width 5 height 5
click at [8, 74] on div at bounding box center [10, 73] width 5 height 5
click at [12, 125] on div at bounding box center [10, 126] width 5 height 5
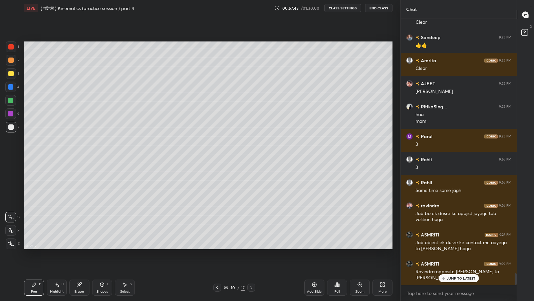
scroll to position [5820, 0]
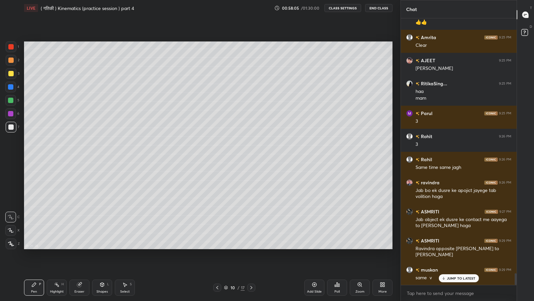
click at [449, 247] on p "JUMP TO LATEST" at bounding box center [461, 278] width 29 height 4
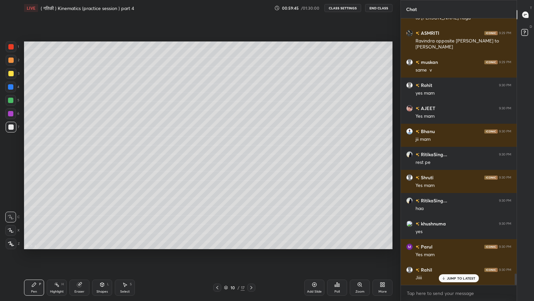
scroll to position [6050, 0]
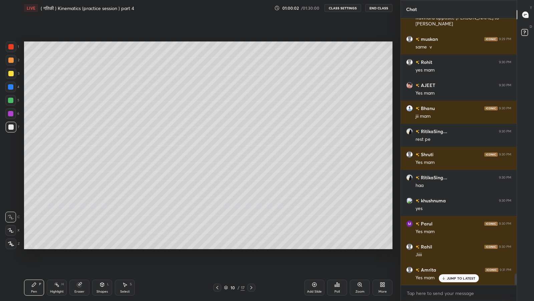
click at [318, 247] on div "Add Slide" at bounding box center [315, 287] width 20 height 16
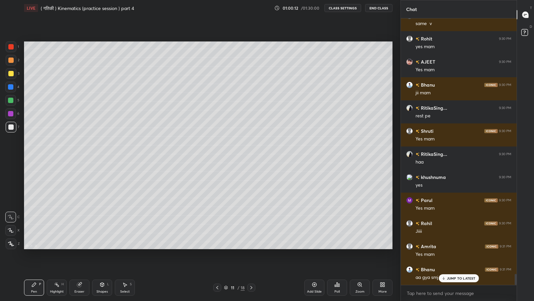
scroll to position [6097, 0]
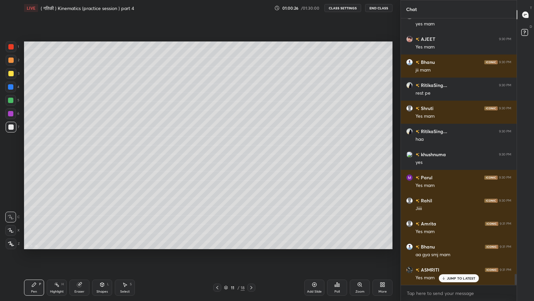
click at [219, 247] on icon at bounding box center [217, 287] width 5 height 5
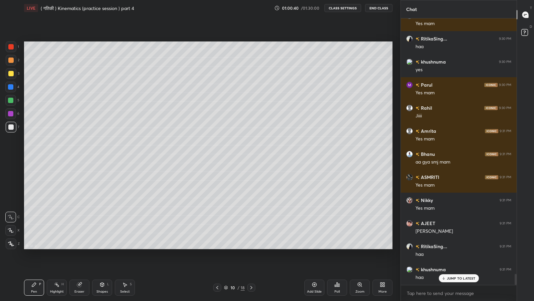
scroll to position [6212, 0]
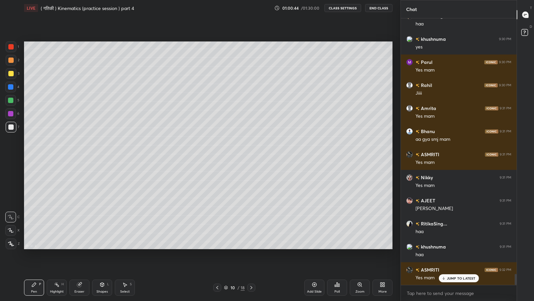
click at [251, 247] on icon at bounding box center [251, 287] width 5 height 5
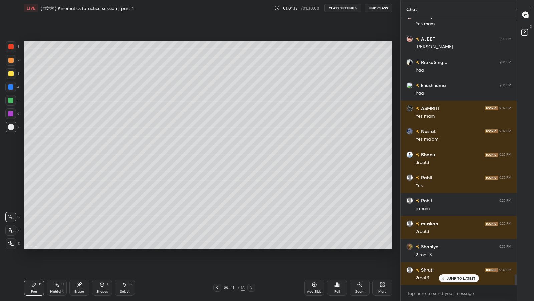
scroll to position [6396, 0]
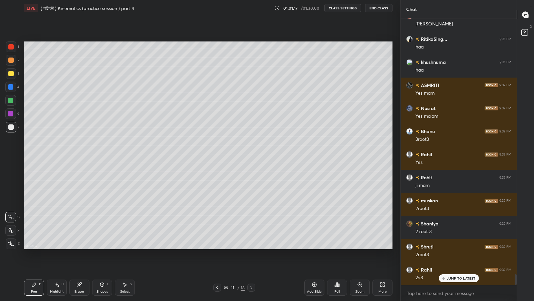
click at [217, 247] on icon at bounding box center [217, 287] width 5 height 5
click at [251, 247] on icon at bounding box center [251, 287] width 5 height 5
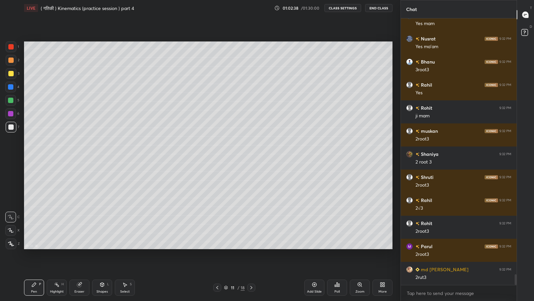
scroll to position [6488, 0]
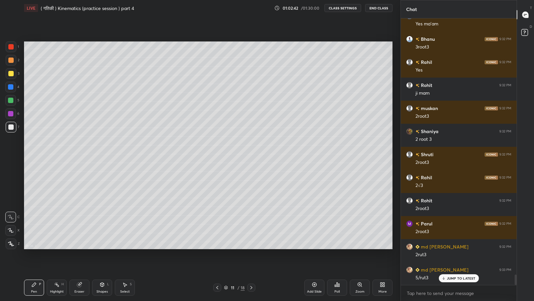
click at [461, 247] on p "JUMP TO LATEST" at bounding box center [461, 278] width 29 height 4
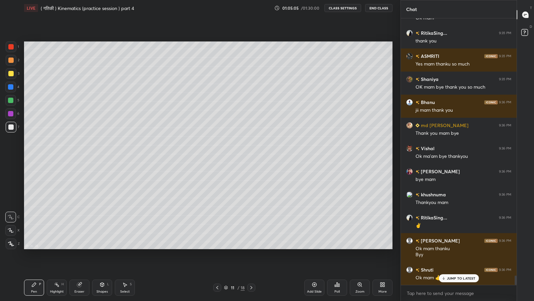
scroll to position [7278, 0]
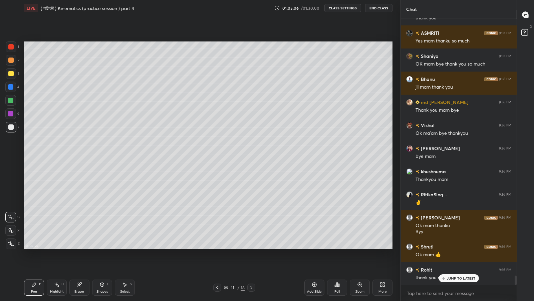
click at [459, 247] on p "JUMP TO LATEST" at bounding box center [461, 278] width 29 height 4
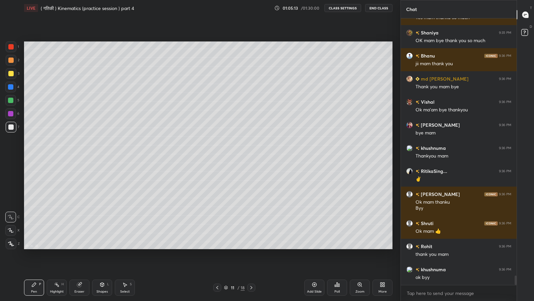
click at [383, 8] on button "End Class" at bounding box center [378, 8] width 27 height 8
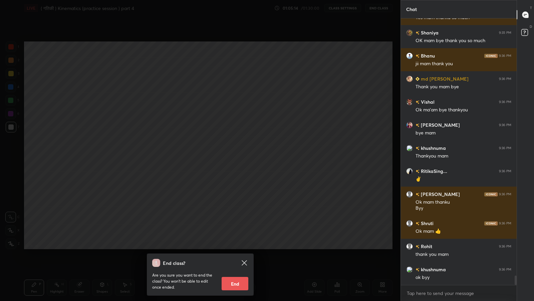
click at [236, 247] on button "End" at bounding box center [235, 283] width 27 height 13
type textarea "x"
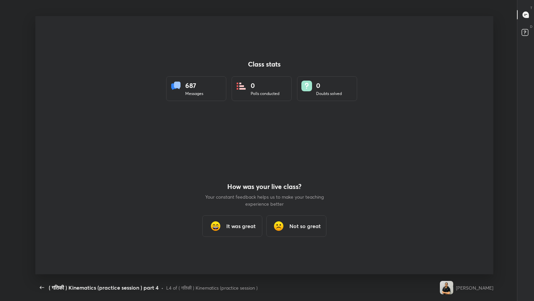
scroll to position [0, 0]
click at [40, 247] on icon "button" at bounding box center [42, 287] width 4 height 3
click at [41, 247] on icon "button" at bounding box center [42, 287] width 8 height 8
